Goal: Use online tool/utility: Use online tool/utility

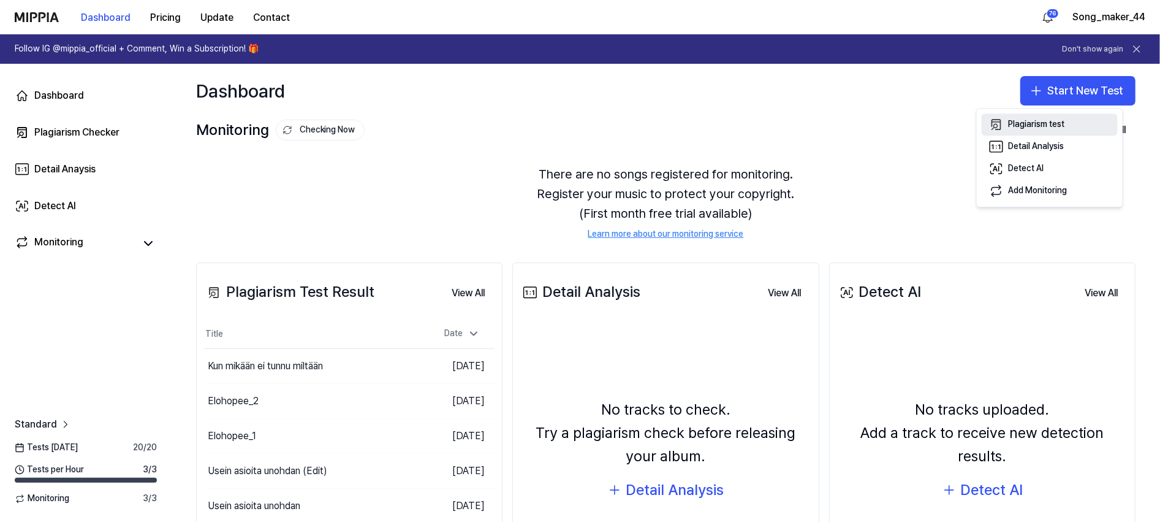
click at [1053, 127] on div "Plagiarism test" at bounding box center [1037, 125] width 56 height 12
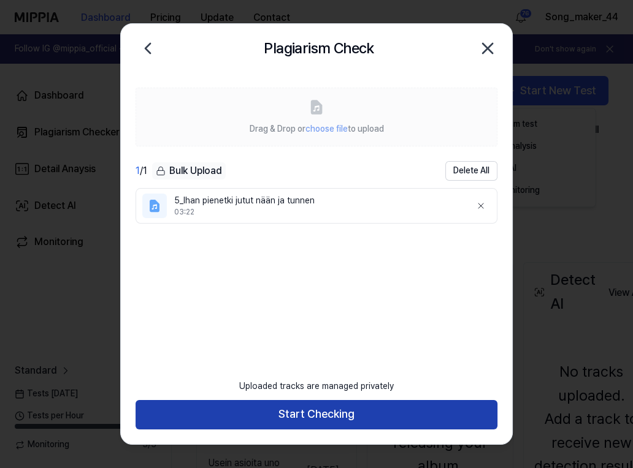
click at [360, 415] on button "Start Checking" at bounding box center [316, 414] width 362 height 29
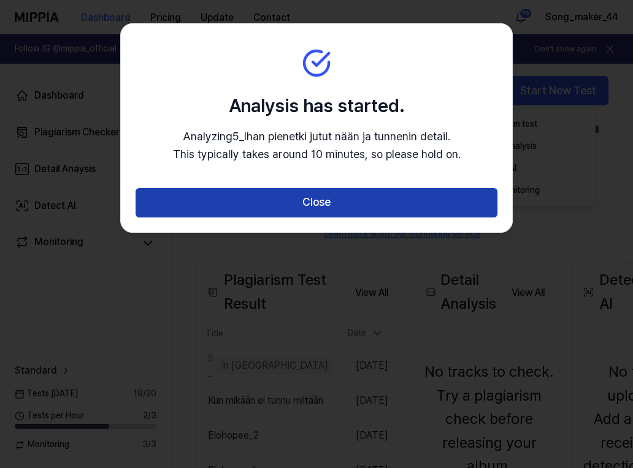
click at [392, 203] on button "Close" at bounding box center [316, 202] width 362 height 29
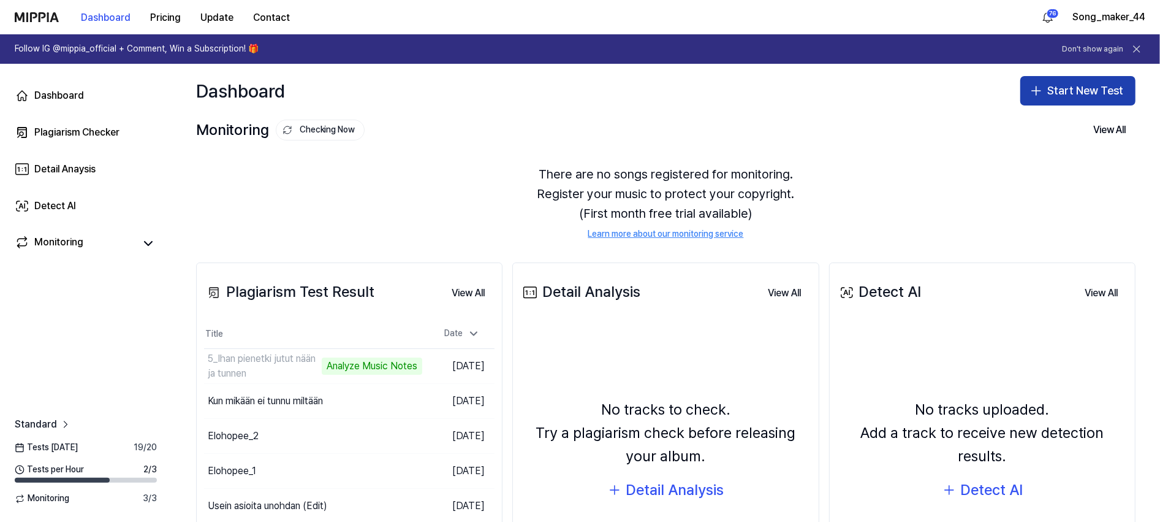
click at [1062, 87] on button "Start New Test" at bounding box center [1078, 90] width 115 height 29
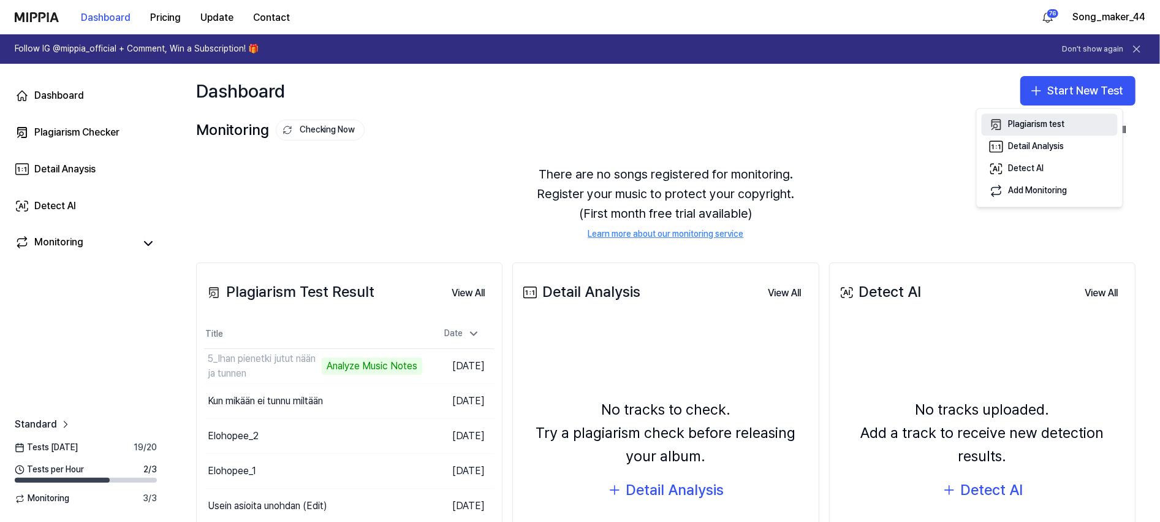
click at [1058, 121] on div "Plagiarism test" at bounding box center [1037, 125] width 56 height 12
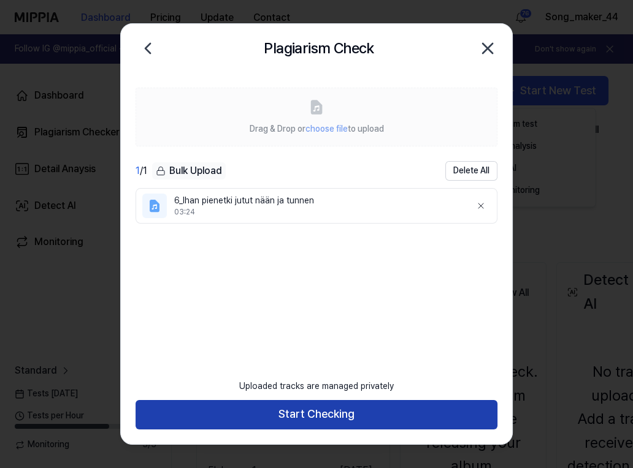
click at [372, 414] on button "Start Checking" at bounding box center [316, 414] width 362 height 29
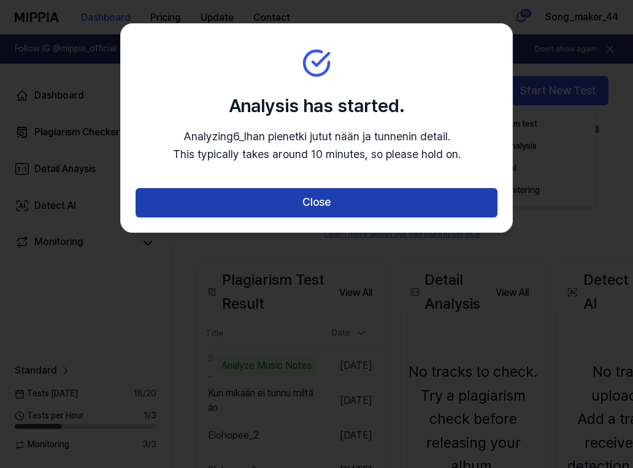
click at [395, 202] on button "Close" at bounding box center [316, 202] width 362 height 29
